Goal: Understand process/instructions: Learn how to perform a task or action

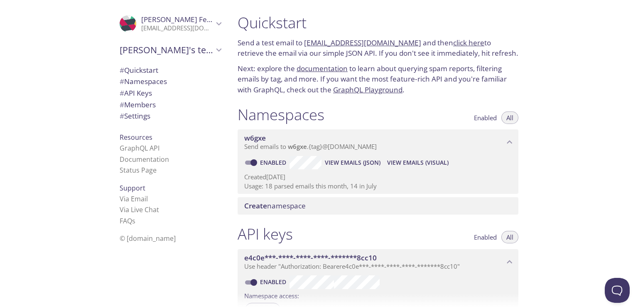
click at [467, 42] on link "click here" at bounding box center [468, 43] width 31 height 10
click at [15, 115] on div ".cls-1 { fill: #6d5ca8; } .cls-2 { fill: #3fc191; } .cls-3 { fill: #3b4752; } .…" at bounding box center [115, 153] width 231 height 307
click at [280, 79] on div "Quickstart Send a test email to [EMAIL_ADDRESS][DOMAIN_NAME] and then click her…" at bounding box center [434, 153] width 407 height 307
click at [30, 95] on div ".cls-1 { fill: #6d5ca8; } .cls-2 { fill: #3fc191; } .cls-3 { fill: #3b4752; } .…" at bounding box center [115, 153] width 231 height 307
click at [280, 44] on link "click here" at bounding box center [468, 43] width 31 height 10
